Goal: Information Seeking & Learning: Check status

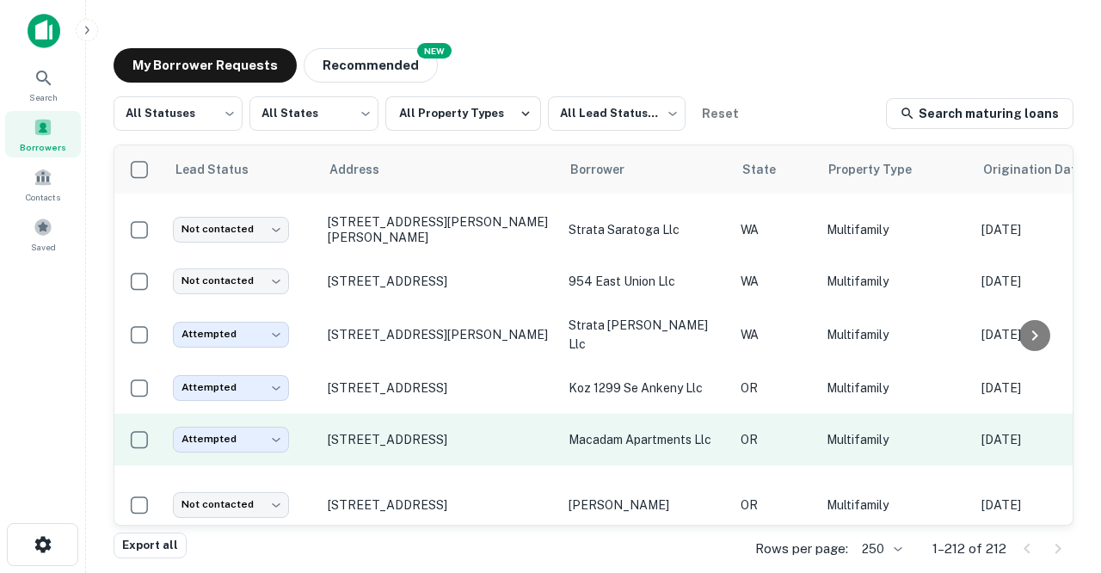
scroll to position [1251, 0]
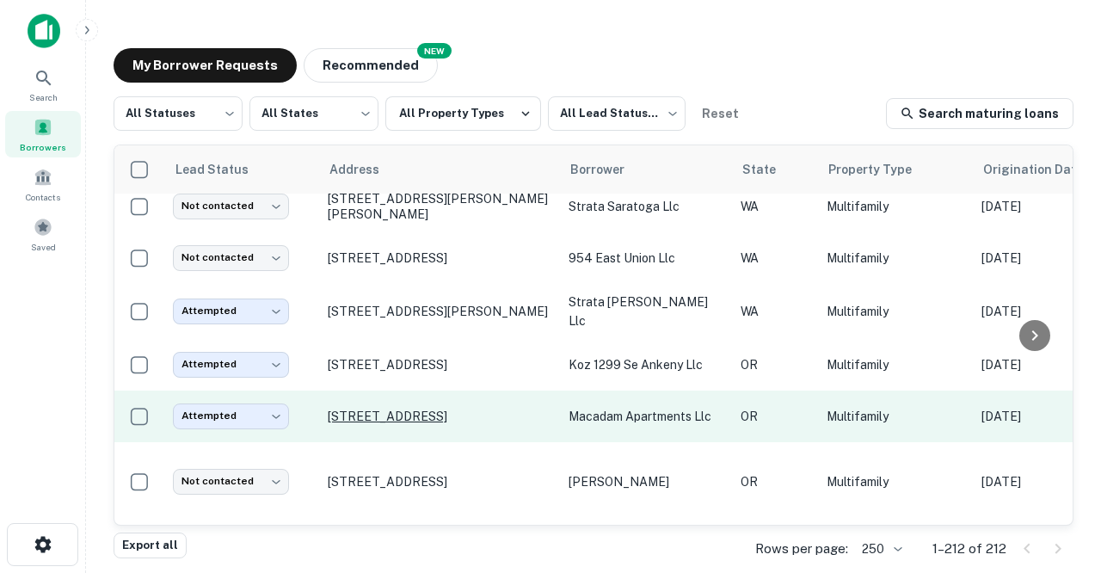
click at [348, 408] on p "[STREET_ADDRESS]" at bounding box center [440, 415] width 224 height 15
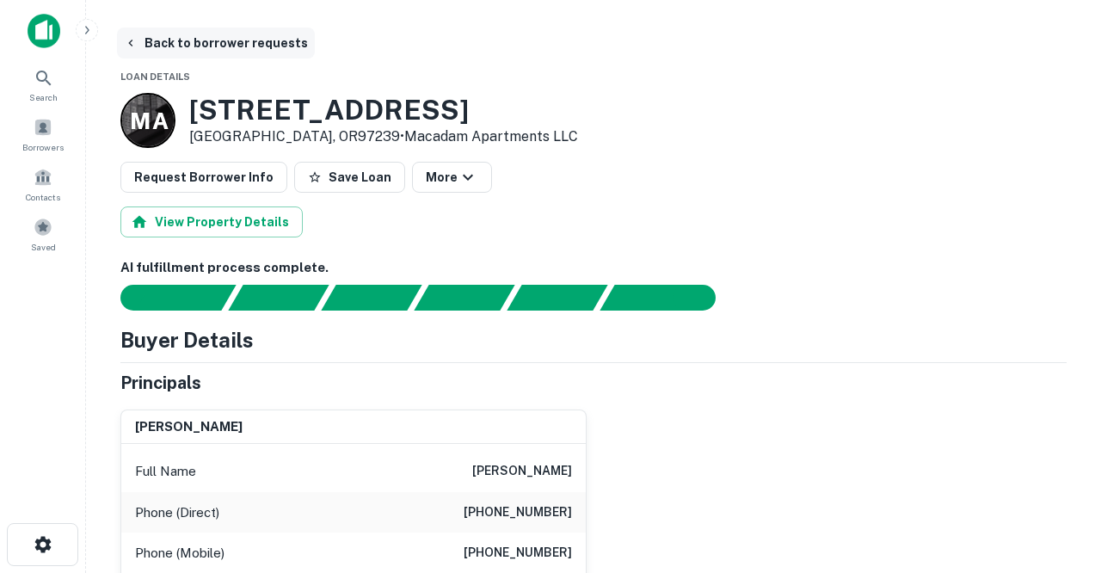
click at [240, 48] on button "Back to borrower requests" at bounding box center [216, 43] width 198 height 31
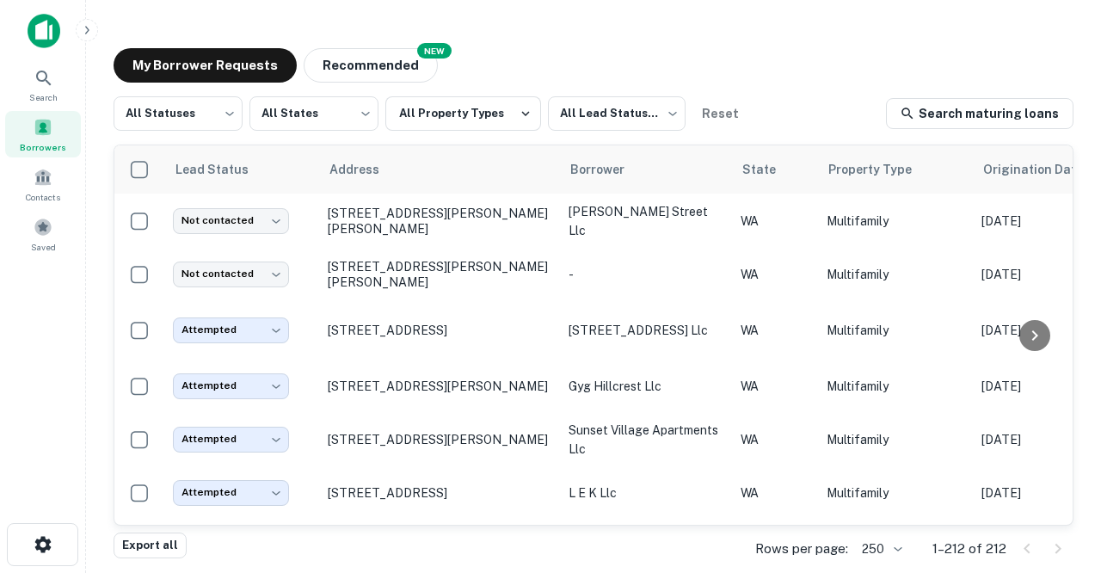
scroll to position [1251, 0]
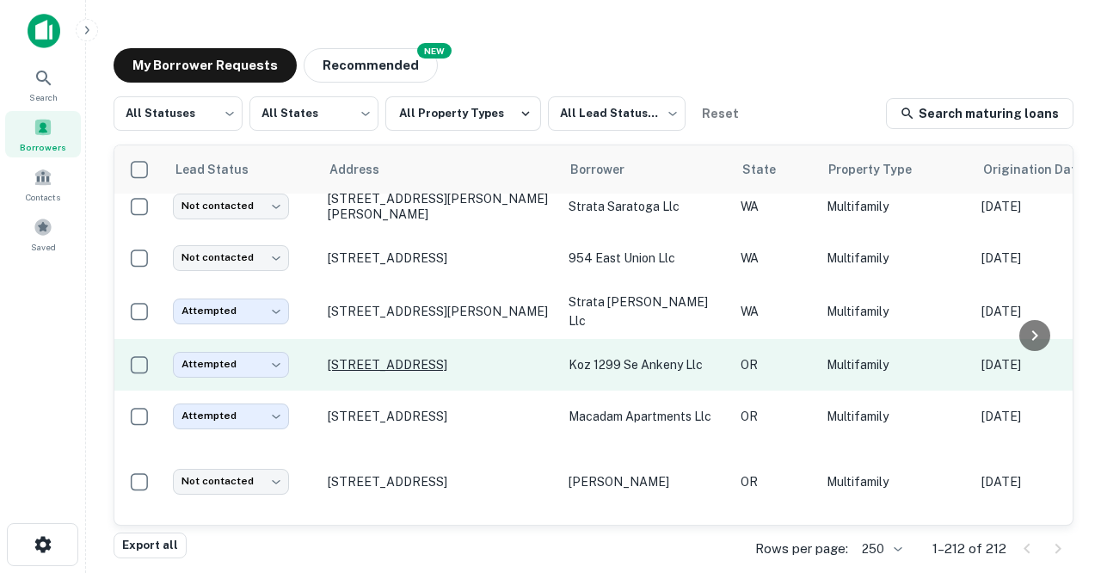
click at [379, 357] on p "[STREET_ADDRESS]" at bounding box center [440, 364] width 224 height 15
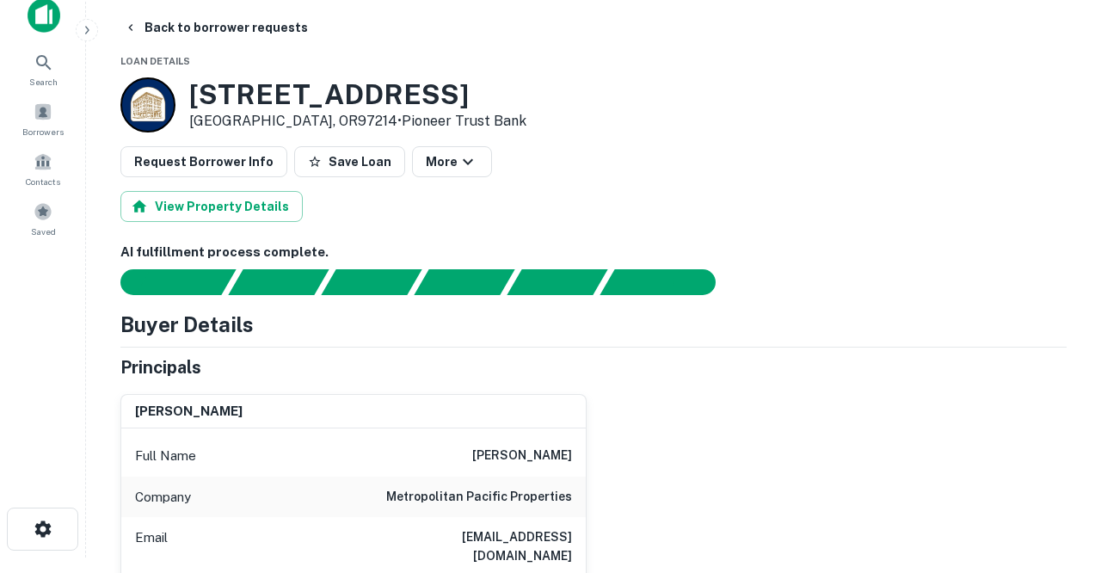
scroll to position [20, 0]
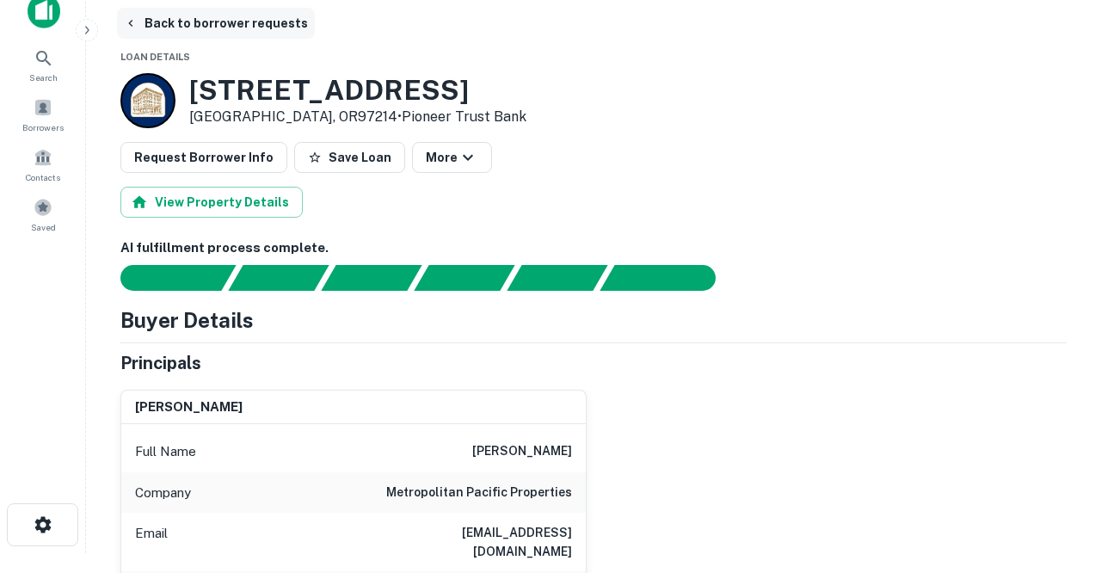
click at [181, 21] on button "Back to borrower requests" at bounding box center [216, 23] width 198 height 31
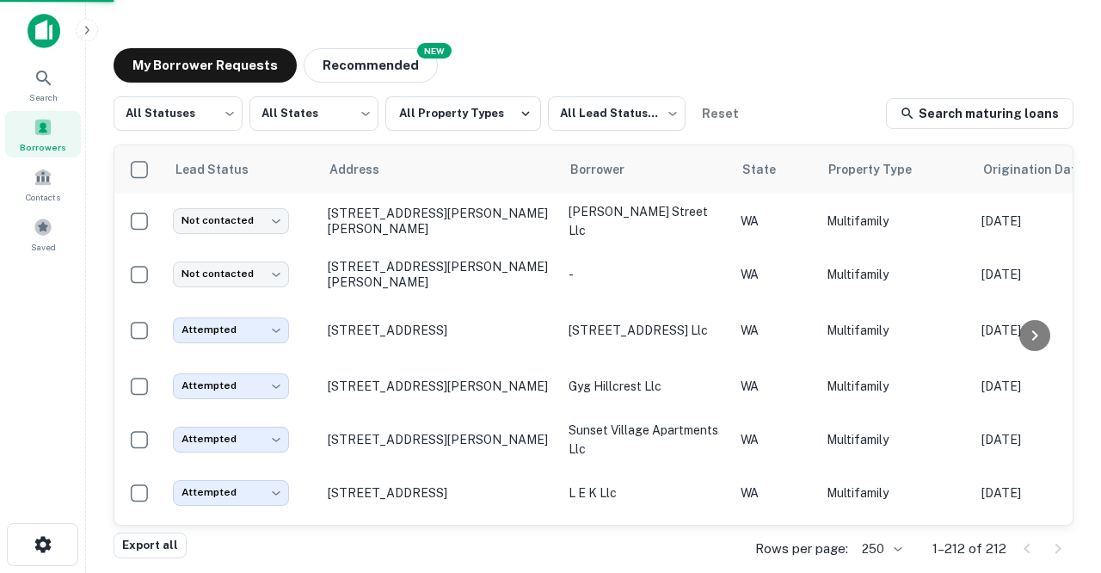
scroll to position [1251, 0]
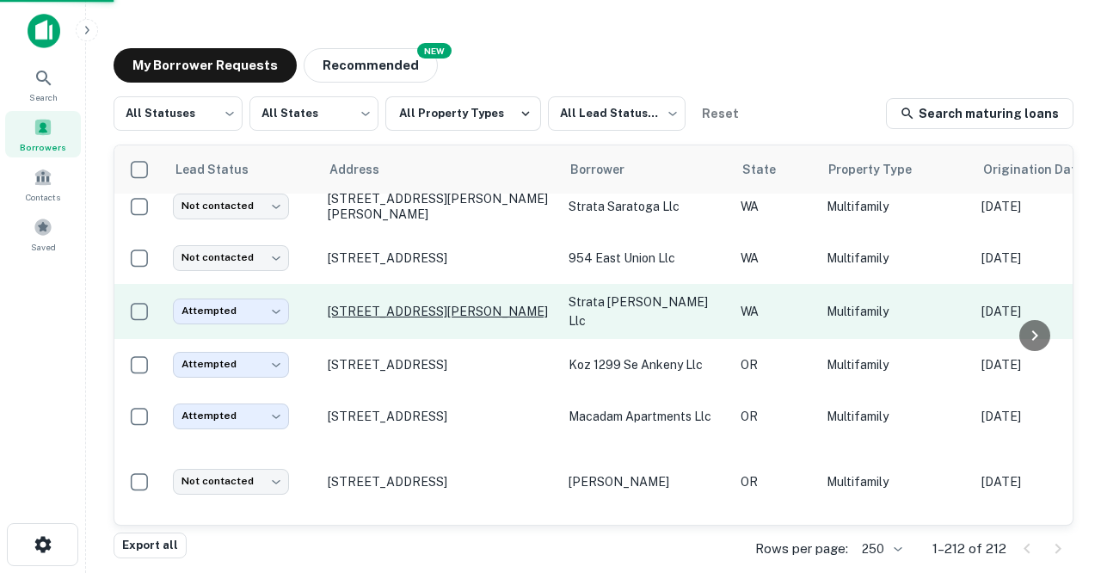
click at [378, 304] on p "[STREET_ADDRESS][PERSON_NAME]" at bounding box center [440, 311] width 224 height 15
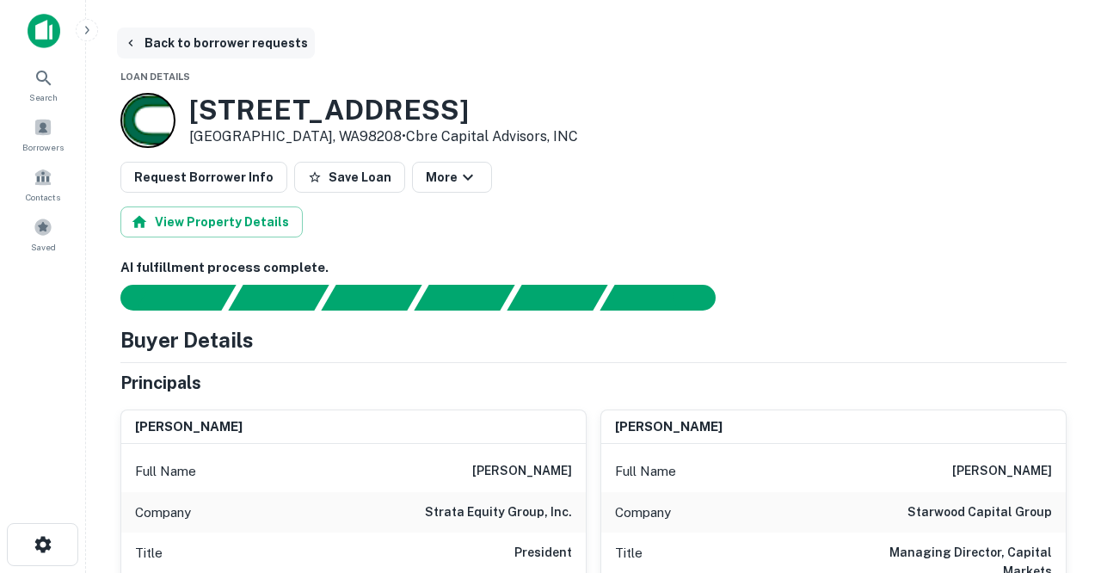
click at [230, 45] on button "Back to borrower requests" at bounding box center [216, 43] width 198 height 31
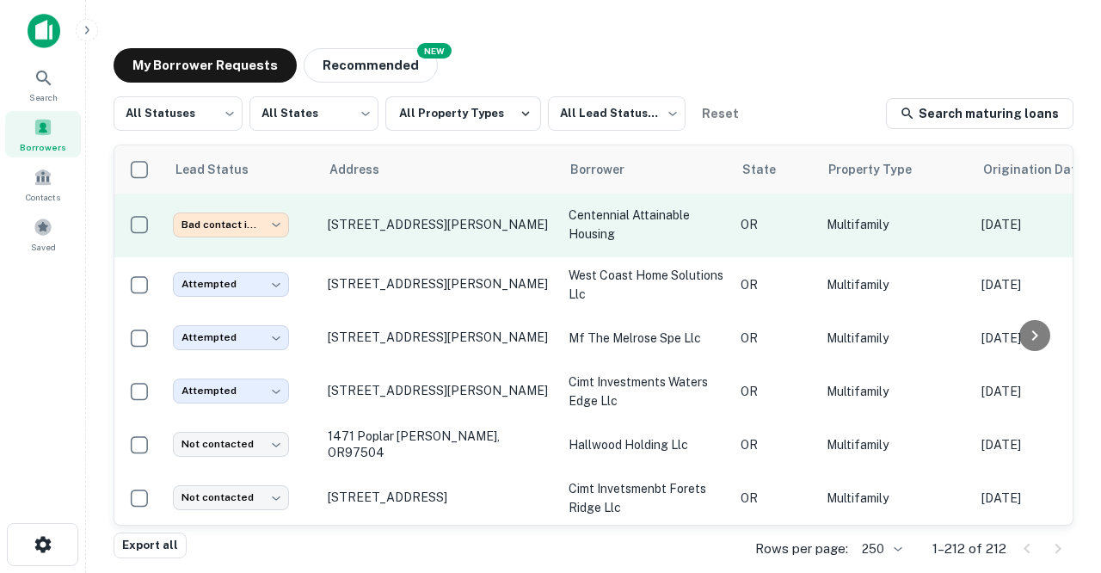
scroll to position [1581, 0]
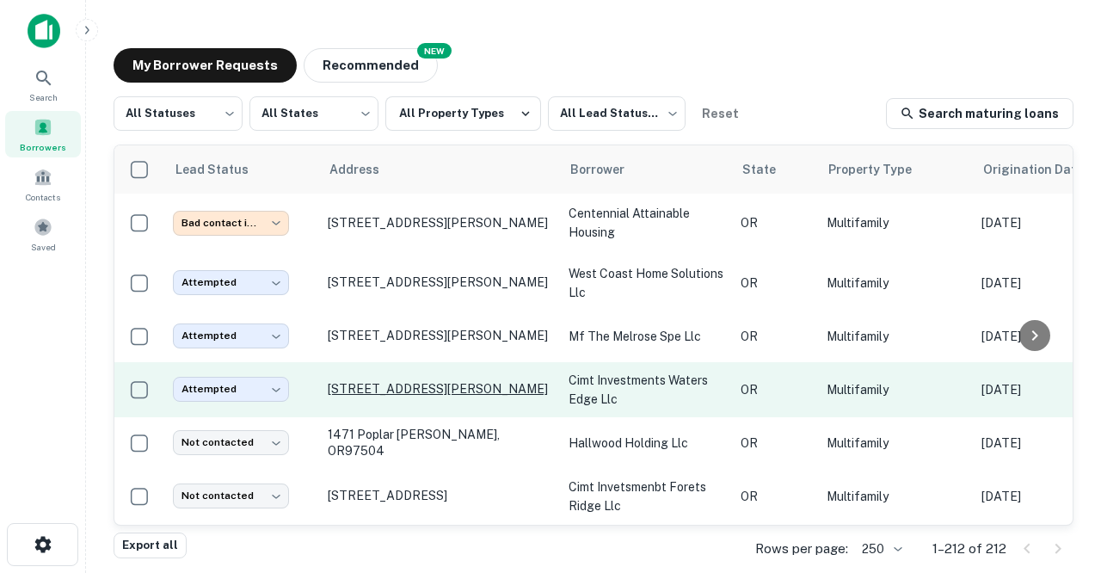
click at [379, 381] on p "[STREET_ADDRESS][PERSON_NAME]" at bounding box center [440, 388] width 224 height 15
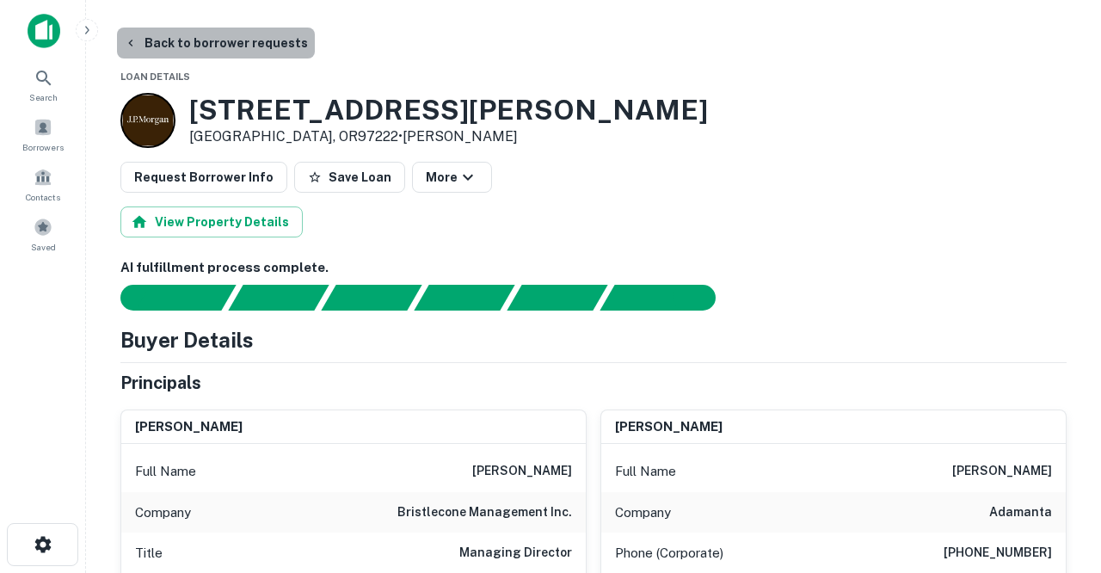
click at [231, 40] on button "Back to borrower requests" at bounding box center [216, 43] width 198 height 31
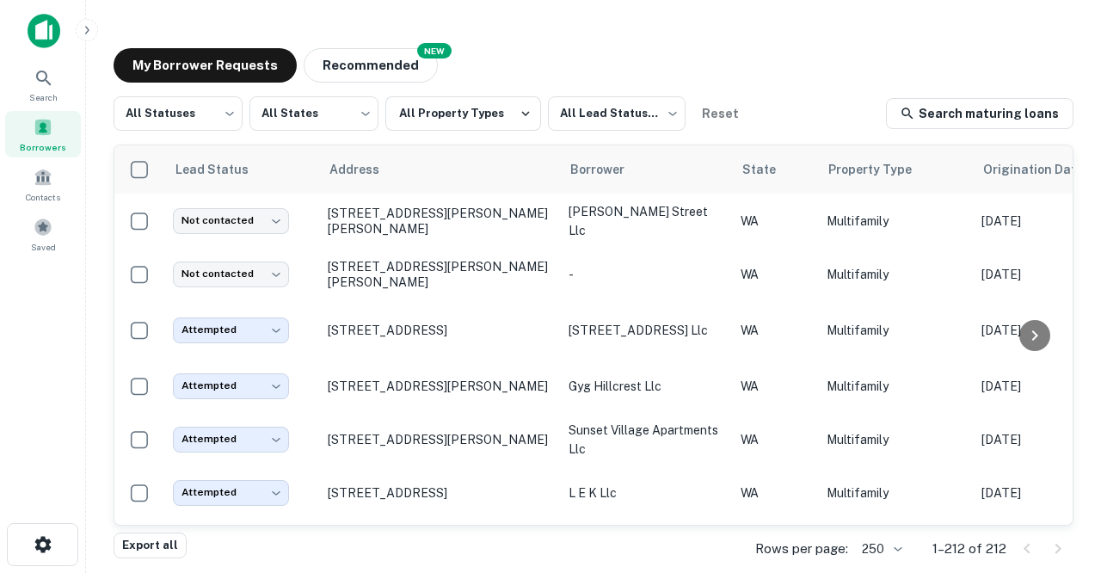
scroll to position [1581, 0]
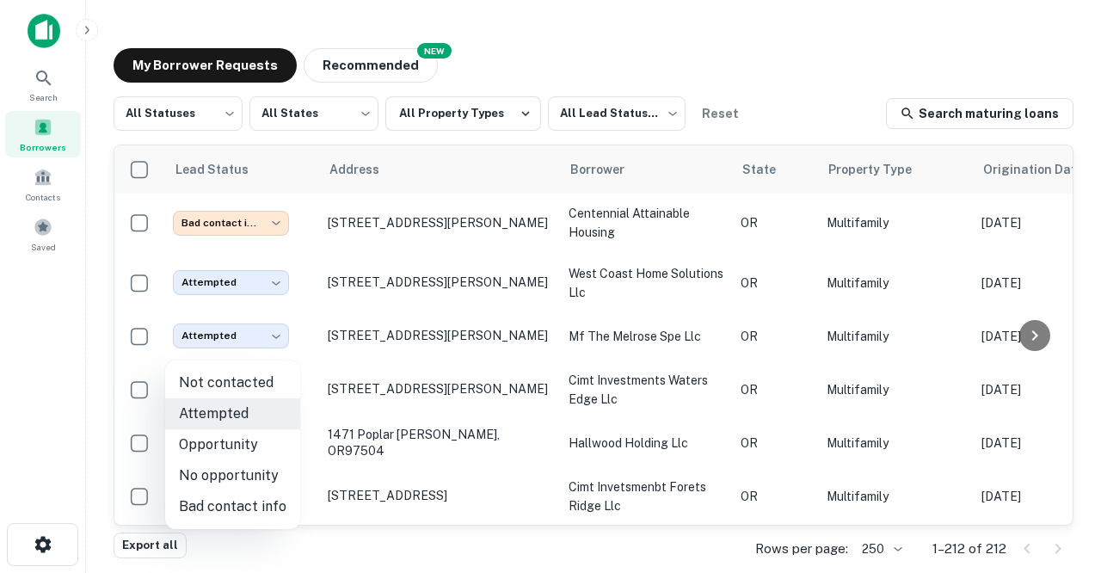
click at [279, 351] on body "Search Borrowers Contacts Saved My Borrower Requests NEW Recommended All Status…" at bounding box center [550, 286] width 1101 height 573
click at [242, 506] on li "Bad contact info" at bounding box center [232, 506] width 135 height 31
type input "**********"
